Goal: Information Seeking & Learning: Find specific page/section

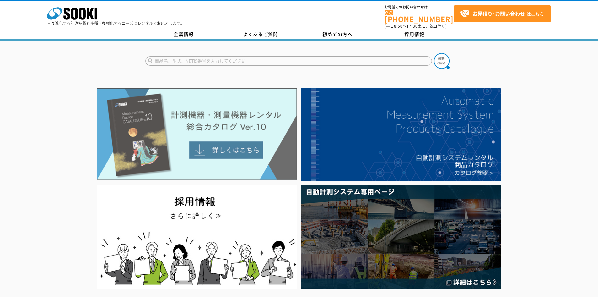
drag, startPoint x: 0, startPoint y: 0, endPoint x: 204, endPoint y: 132, distance: 243.0
click at [204, 132] on img at bounding box center [197, 134] width 200 height 92
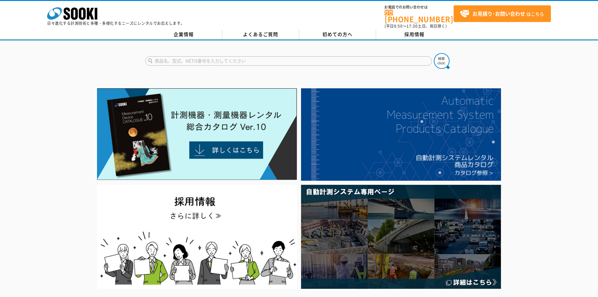
click at [213, 56] on input "text" at bounding box center [288, 60] width 287 height 9
type input "709"
click at [434, 53] on button at bounding box center [442, 61] width 16 height 16
click at [173, 59] on input "709" at bounding box center [288, 60] width 287 height 9
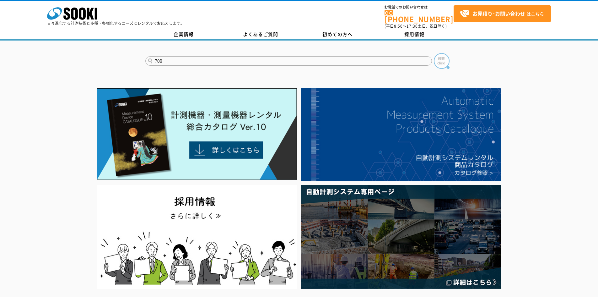
click at [440, 55] on img at bounding box center [442, 61] width 16 height 16
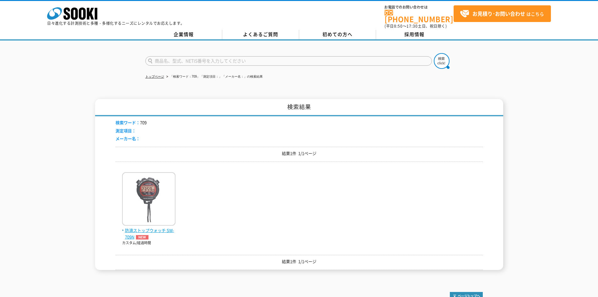
click at [147, 186] on img at bounding box center [148, 199] width 53 height 55
click at [177, 59] on input "text" at bounding box center [288, 60] width 287 height 9
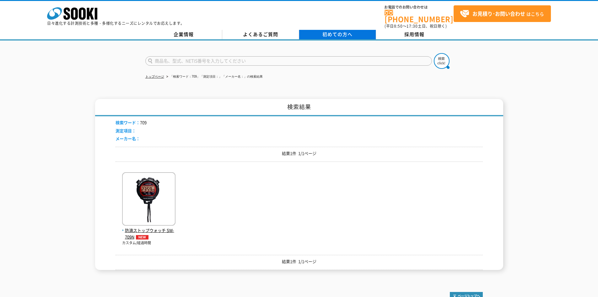
type input "商品名、型式、NETIS番号を入力してください"
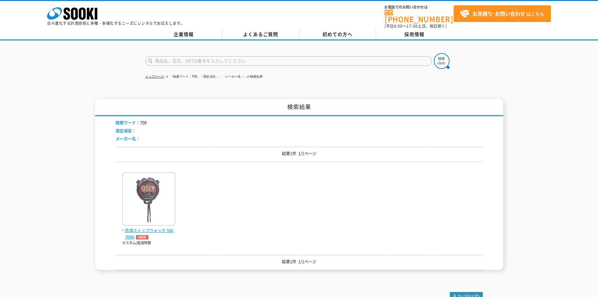
click at [138, 211] on img at bounding box center [148, 199] width 53 height 55
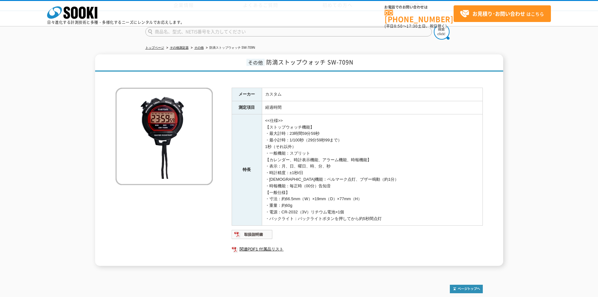
scroll to position [58, 0]
